Goal: Task Accomplishment & Management: Use online tool/utility

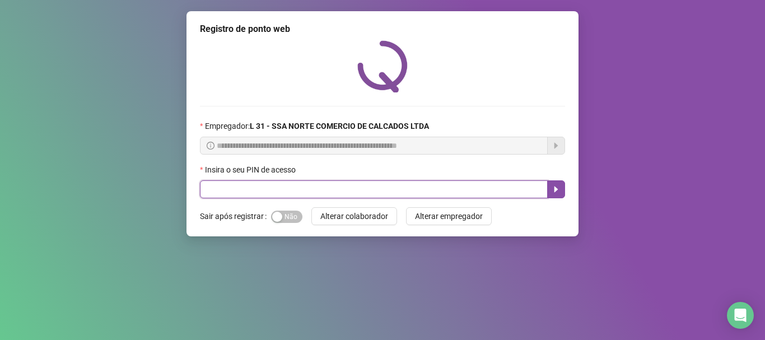
click at [274, 189] on input "text" at bounding box center [374, 189] width 348 height 18
type input "*****"
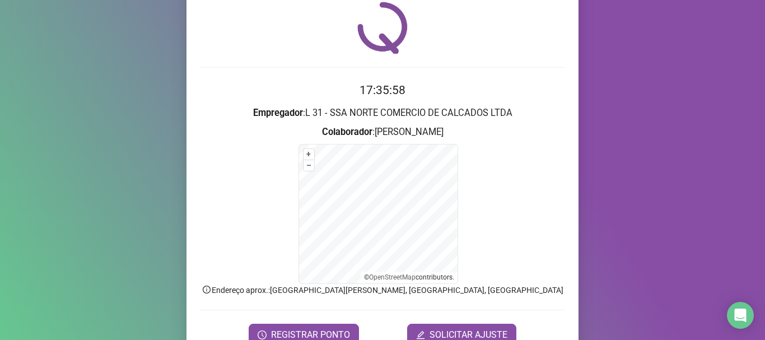
scroll to position [94, 0]
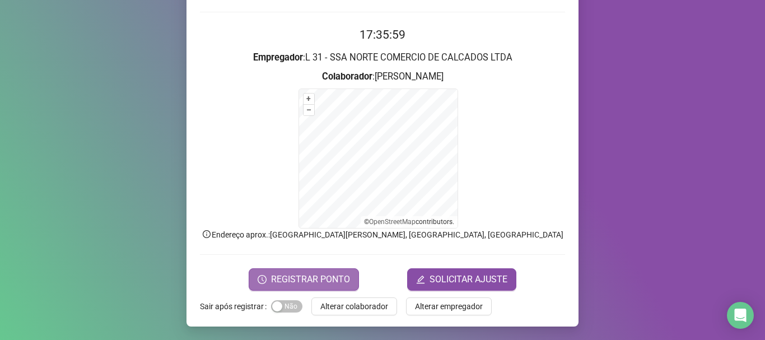
click at [311, 277] on span "REGISTRAR PONTO" at bounding box center [310, 279] width 79 height 13
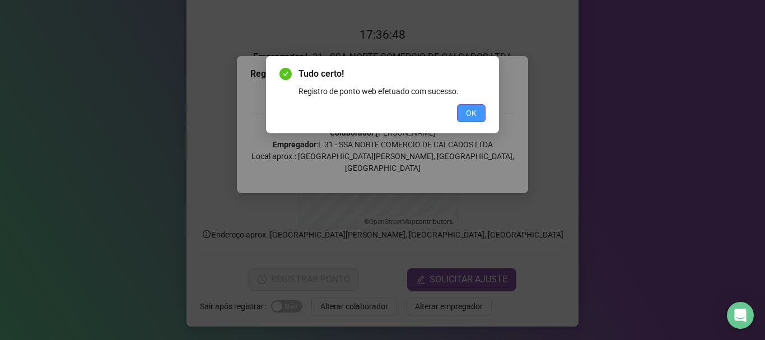
click at [475, 115] on span "OK" at bounding box center [471, 113] width 11 height 12
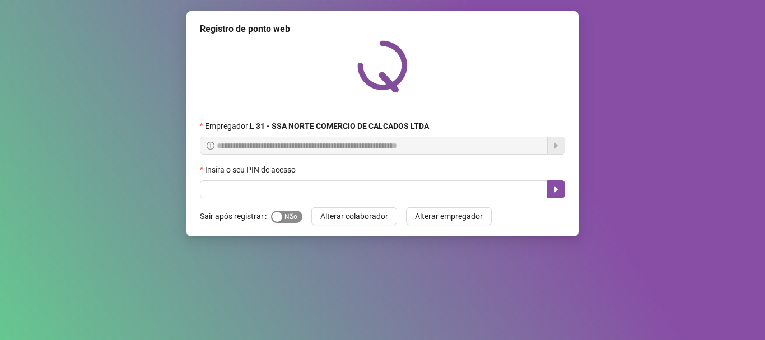
click at [288, 219] on span "Sim Não" at bounding box center [286, 216] width 31 height 12
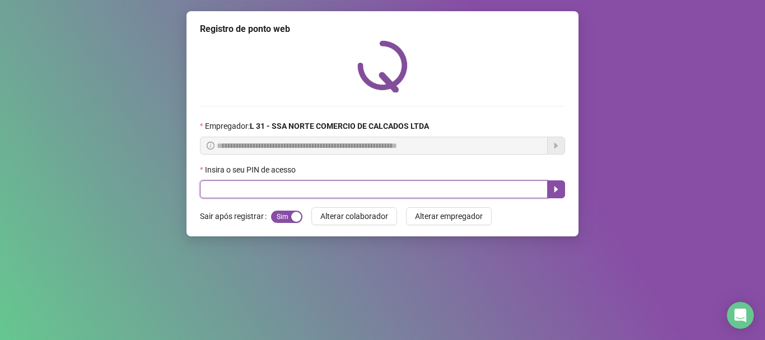
click at [285, 189] on input "text" at bounding box center [374, 189] width 348 height 18
type input "*****"
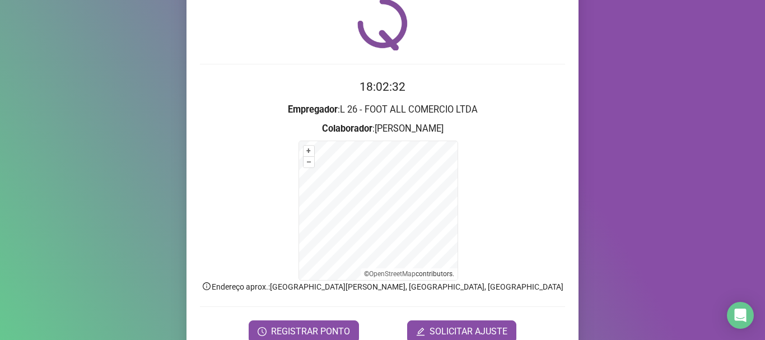
scroll to position [94, 0]
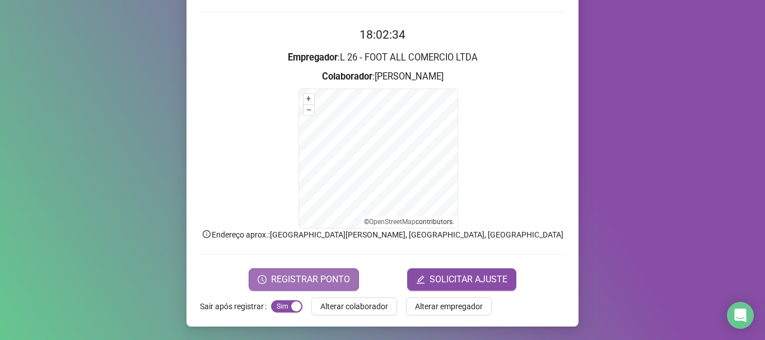
click at [288, 283] on span "REGISTRAR PONTO" at bounding box center [310, 279] width 79 height 13
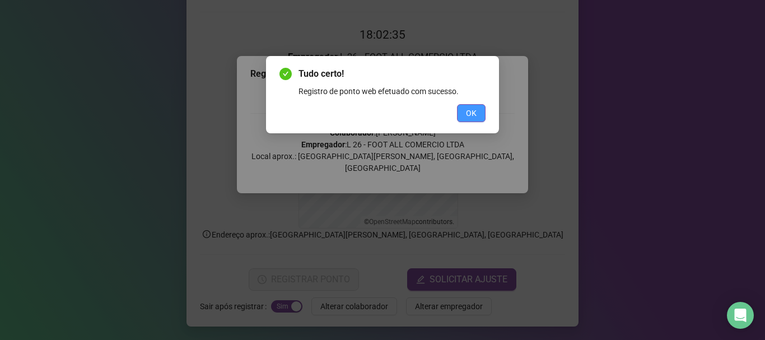
click at [473, 107] on span "OK" at bounding box center [471, 113] width 11 height 12
